Goal: Information Seeking & Learning: Learn about a topic

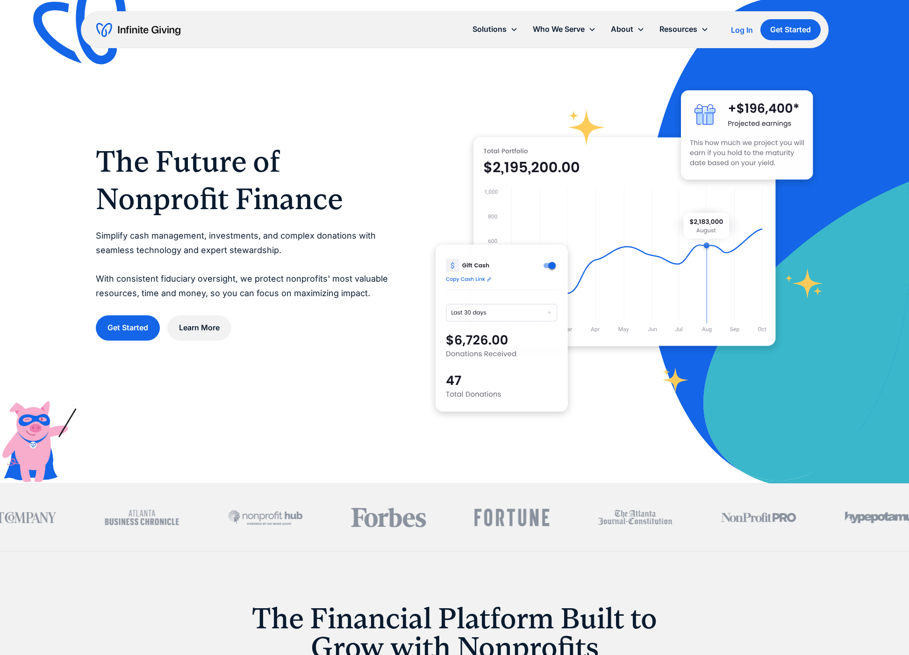
click at [743, 29] on div "Log In" at bounding box center [742, 29] width 22 height 7
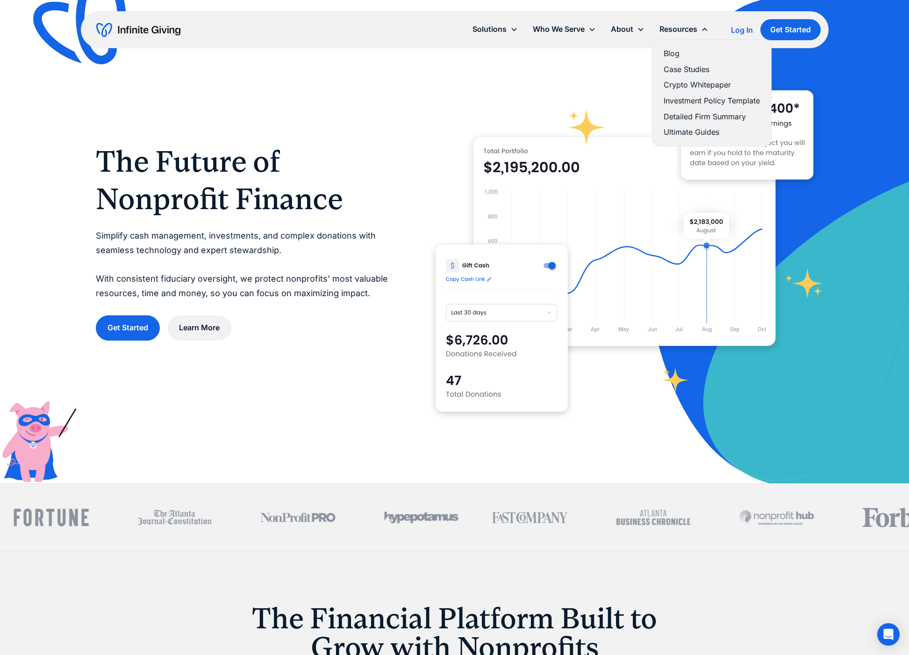
click at [676, 131] on link "Ultimate Guides" at bounding box center [712, 132] width 96 height 13
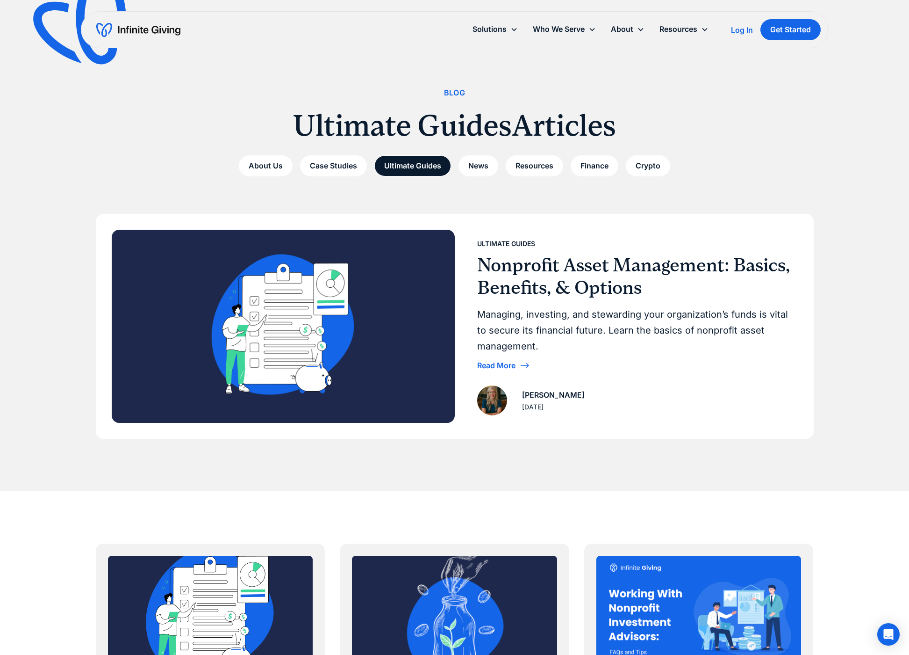
scroll to position [4, 0]
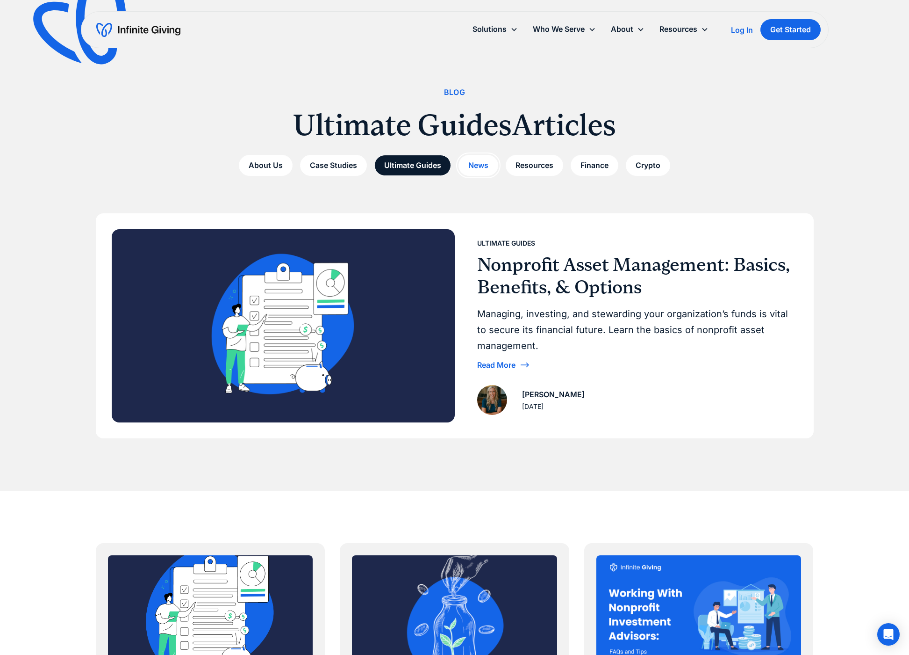
click at [484, 166] on link "News" at bounding box center [479, 165] width 40 height 21
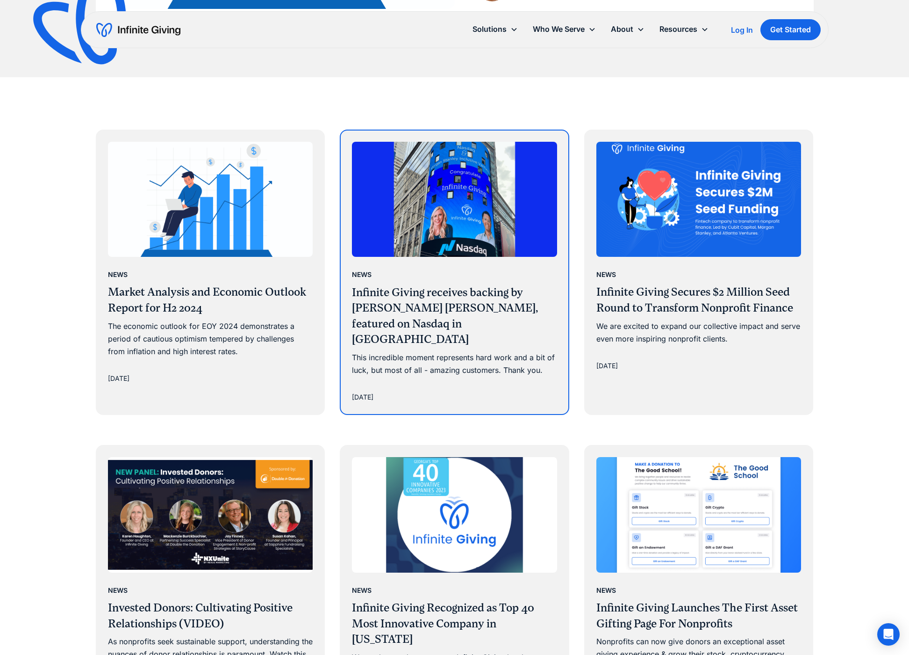
scroll to position [418, 0]
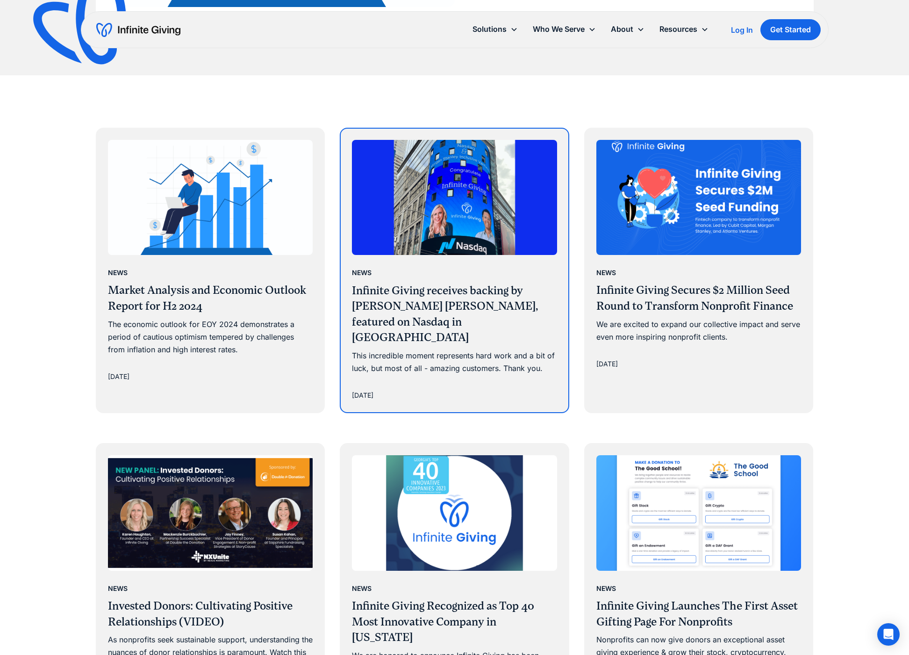
click at [388, 299] on h3 "Infinite Giving receives backing by Morgan Stanley, featured on Nasdaq in Times…" at bounding box center [454, 314] width 205 height 63
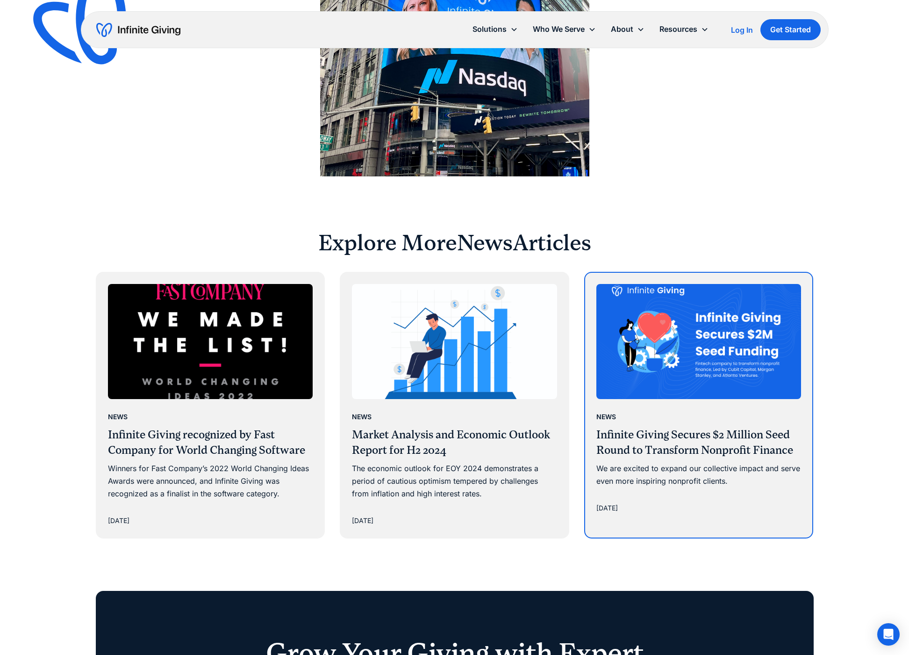
scroll to position [1008, 0]
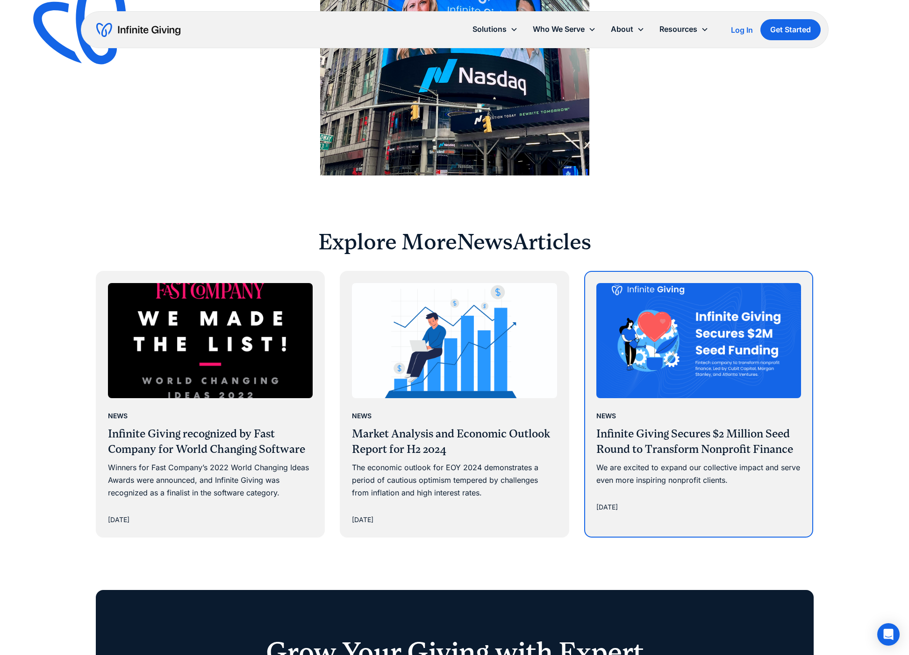
click at [671, 426] on h3 "Infinite Giving Secures $2 Million Seed Round to Transform Nonprofit Finance" at bounding box center [699, 441] width 205 height 31
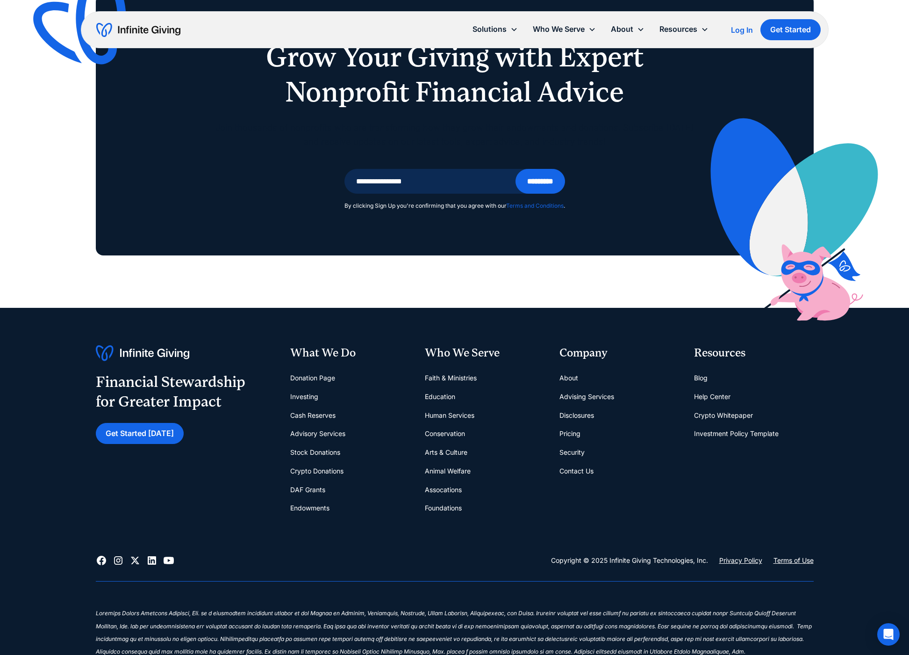
scroll to position [1615, 0]
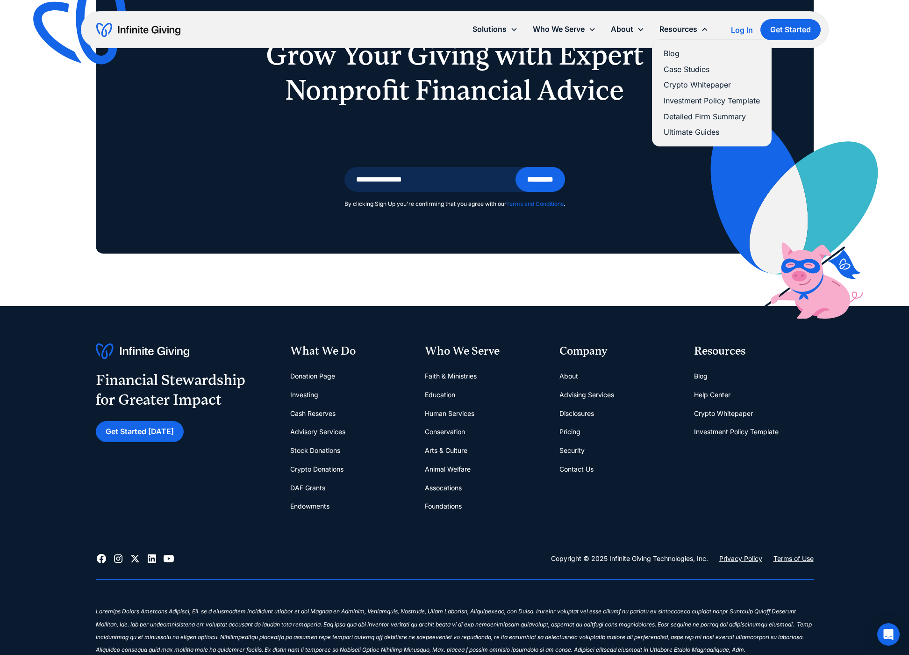
click at [678, 115] on link "Detailed Firm Summary" at bounding box center [712, 116] width 96 height 13
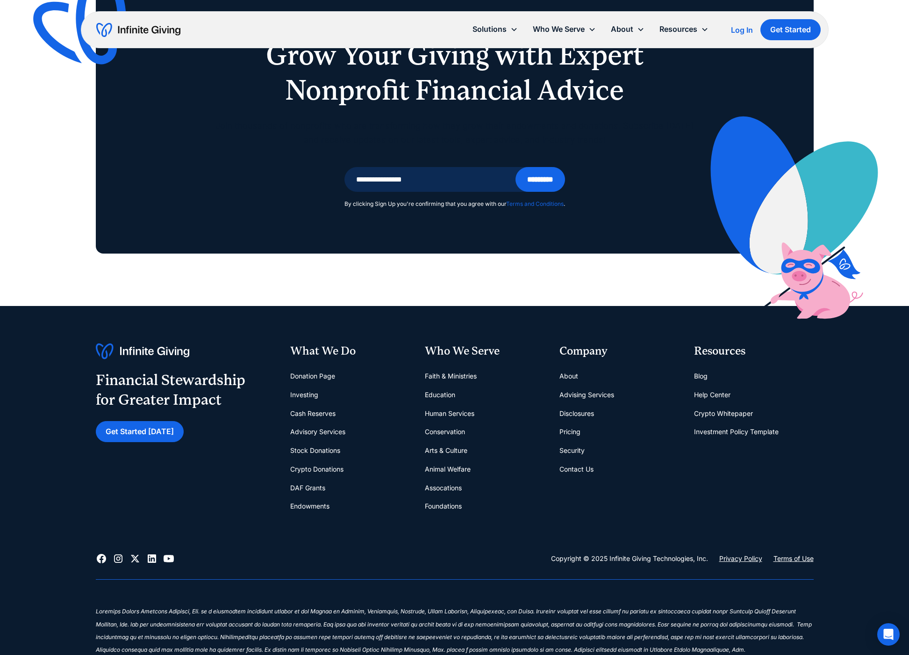
click at [742, 28] on div "Log In" at bounding box center [742, 29] width 22 height 7
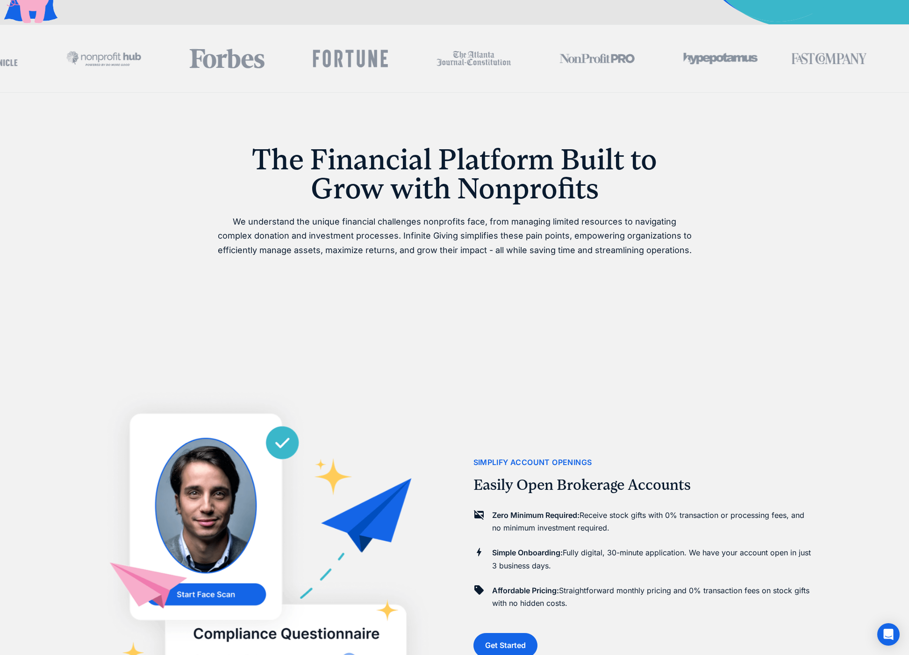
scroll to position [459, 0]
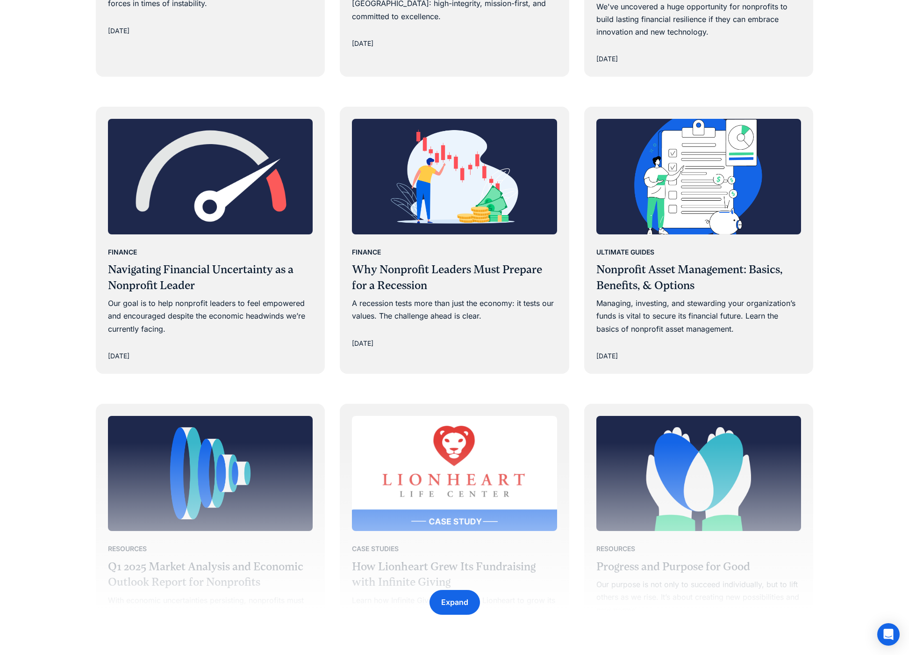
scroll to position [1094, 0]
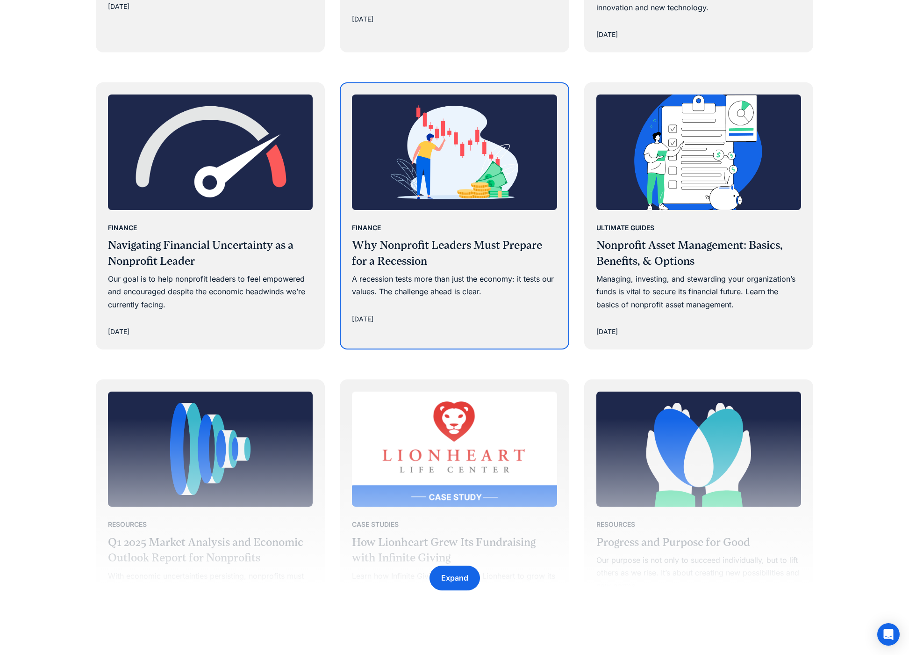
click at [453, 238] on h3 "Why Nonprofit Leaders Must Prepare for a Recession" at bounding box center [454, 253] width 205 height 31
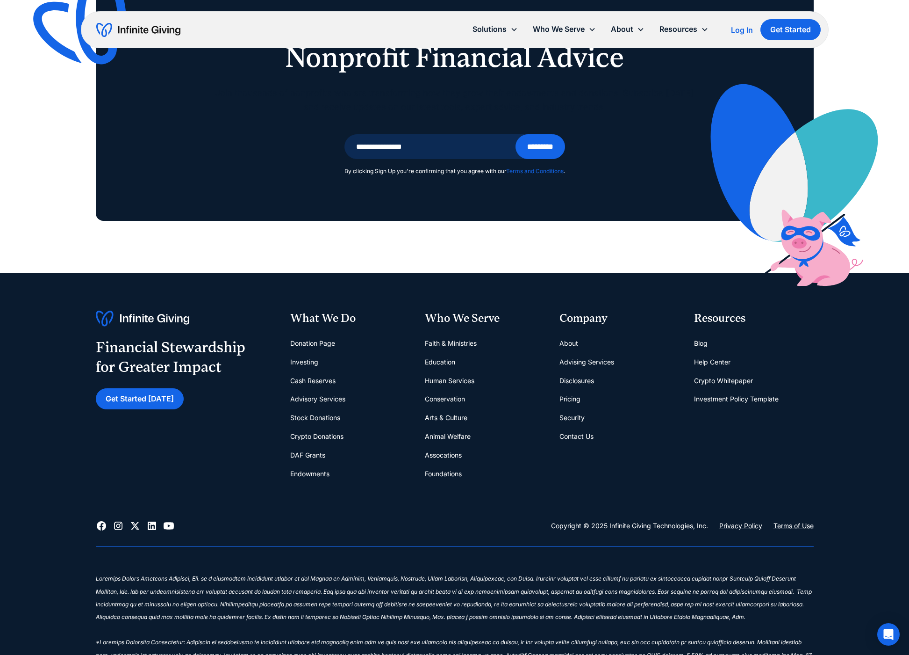
scroll to position [1572, 0]
click at [445, 381] on link "Human Services" at bounding box center [450, 380] width 50 height 19
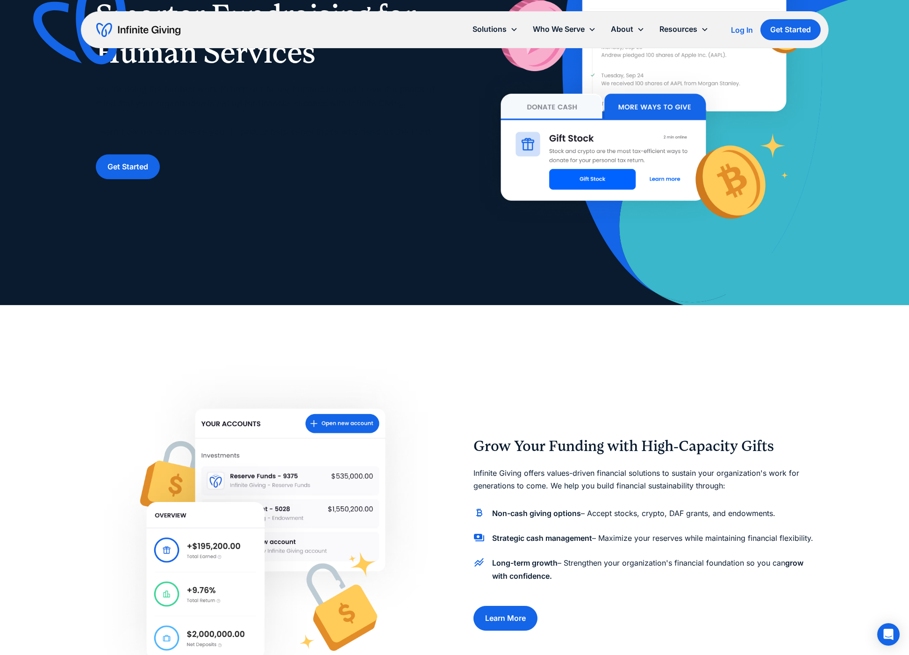
scroll to position [130, 0]
